Goal: Check status: Check status

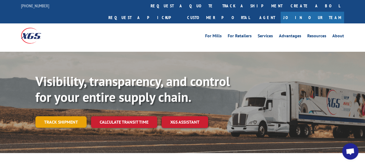
click at [57, 116] on link "Track shipment" at bounding box center [60, 121] width 51 height 11
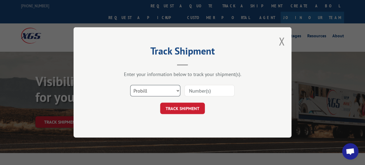
click at [166, 93] on select "Select category... Probill BOL PO" at bounding box center [155, 90] width 50 height 11
select select "bol"
click at [130, 85] on select "Select category... Probill BOL PO" at bounding box center [155, 90] width 50 height 11
click at [209, 91] on input at bounding box center [209, 90] width 50 height 11
type input "2846430"
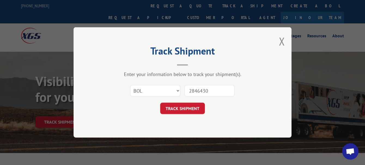
click button "TRACK SHIPMENT" at bounding box center [182, 108] width 45 height 11
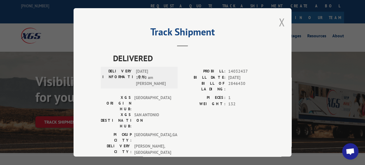
click at [279, 22] on button "Close modal" at bounding box center [282, 22] width 6 height 14
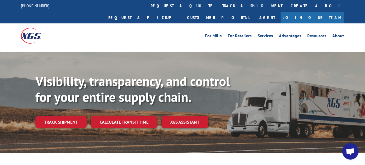
click at [328, 12] on link "Join Our Team" at bounding box center [311, 18] width 63 height 12
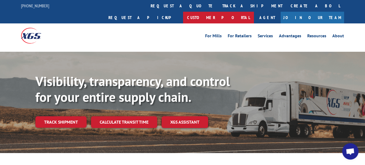
click at [254, 12] on link "Customer Portal" at bounding box center [218, 18] width 71 height 12
